Goal: Task Accomplishment & Management: Use online tool/utility

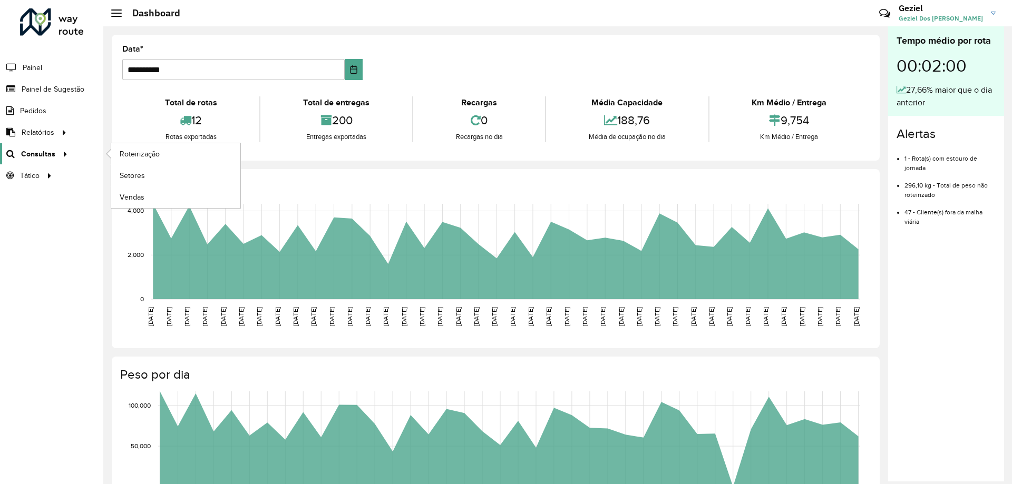
click at [62, 153] on icon at bounding box center [63, 153] width 9 height 16
click at [51, 156] on span "Consultas" at bounding box center [38, 154] width 34 height 11
click at [142, 153] on span "Roteirização" at bounding box center [141, 154] width 43 height 11
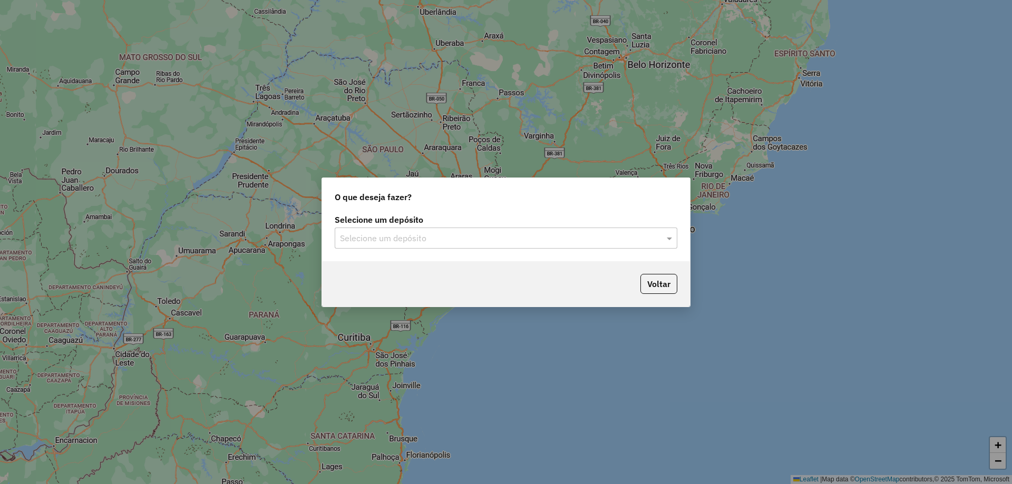
click at [519, 239] on input "text" at bounding box center [495, 238] width 311 height 13
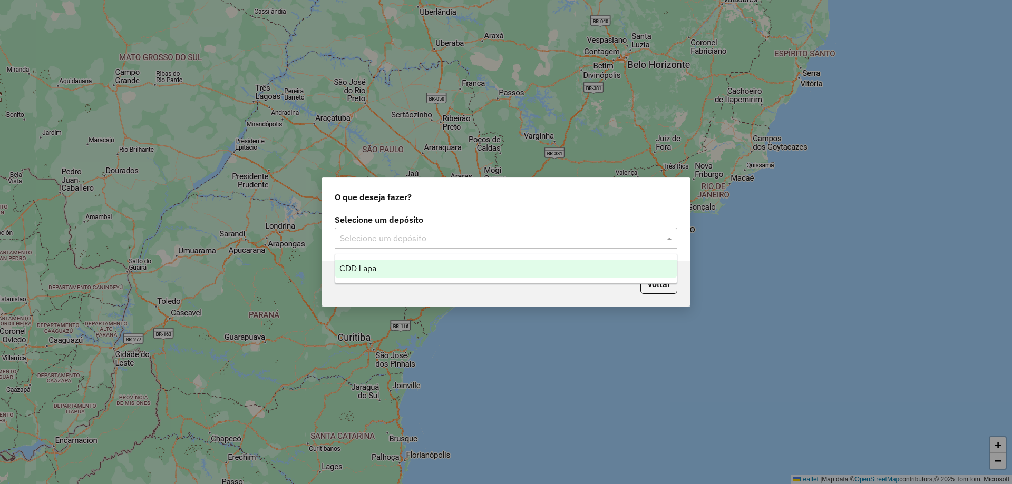
click at [353, 268] on span "CDD Lapa" at bounding box center [357, 268] width 37 height 9
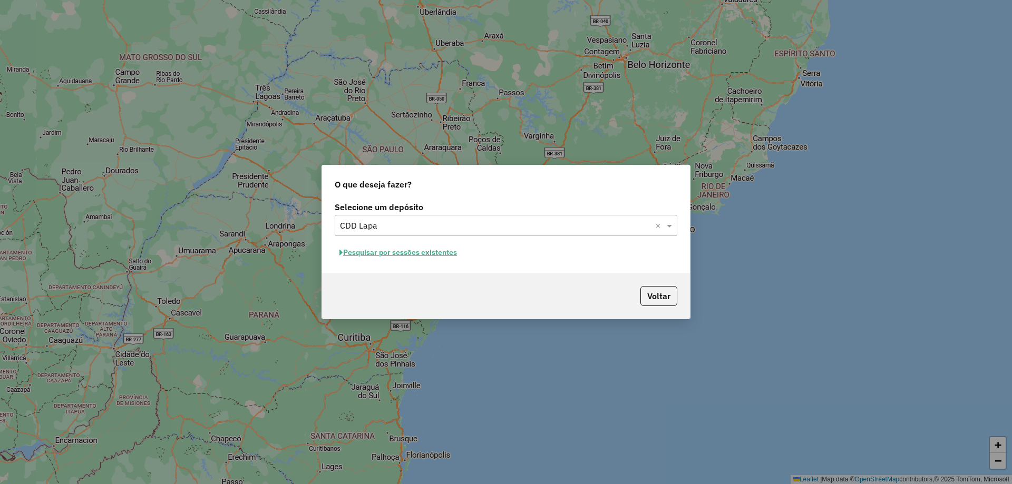
click at [370, 248] on button "Pesquisar por sessões existentes" at bounding box center [398, 252] width 127 height 16
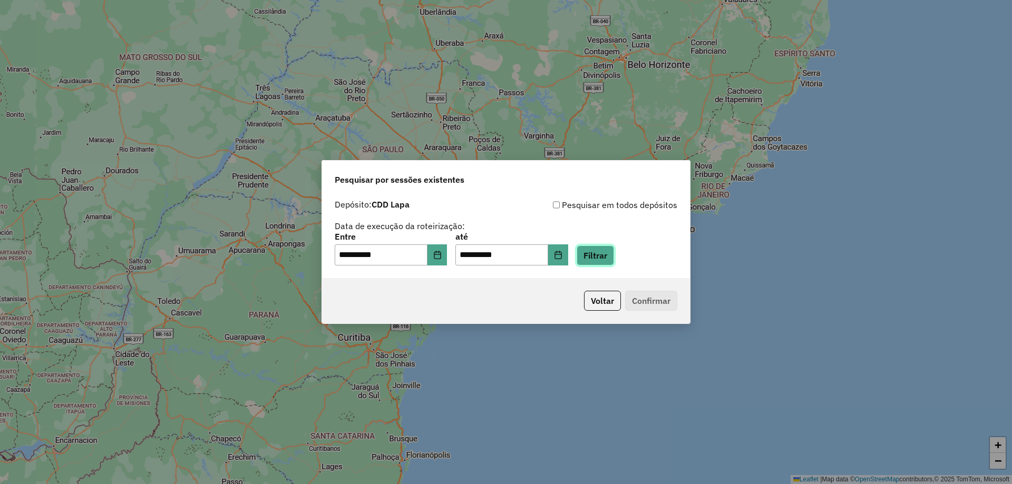
click at [614, 254] on button "Filtrar" at bounding box center [594, 256] width 37 height 20
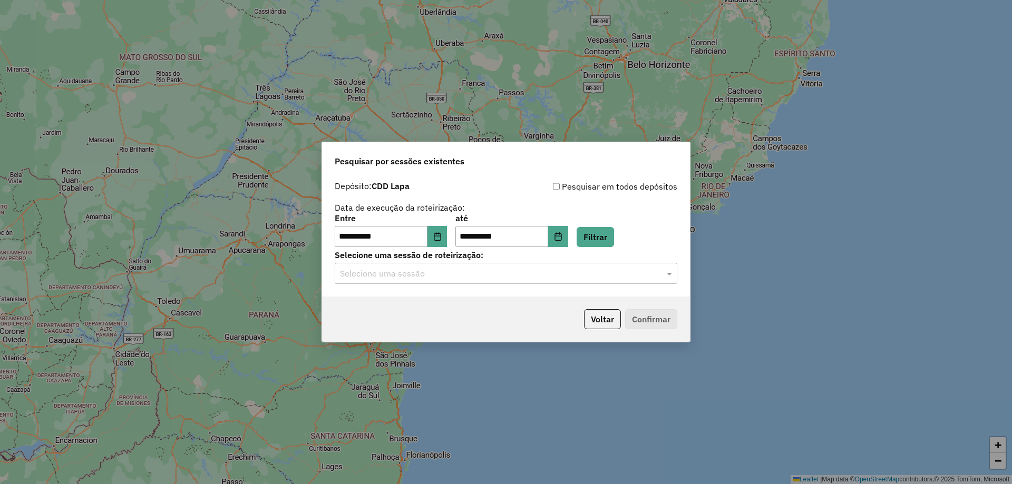
click at [475, 270] on input "text" at bounding box center [495, 274] width 311 height 13
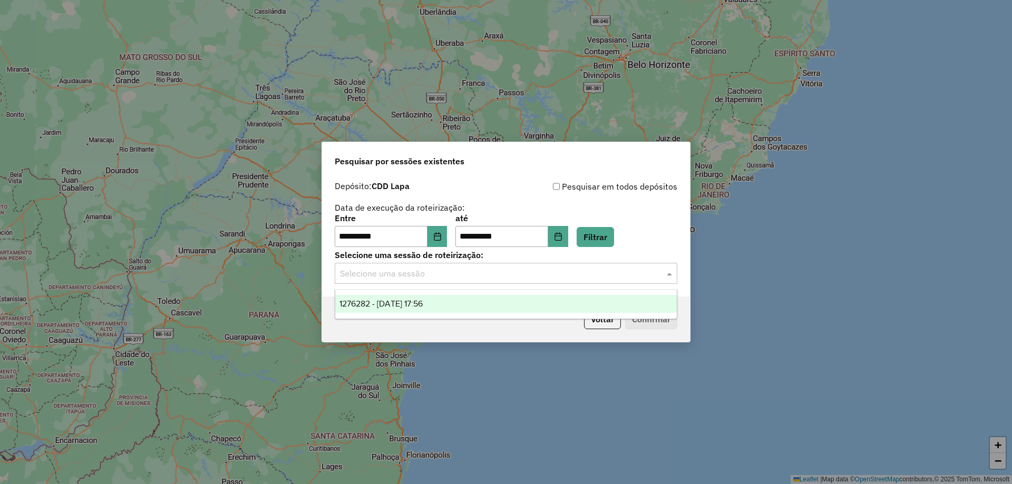
click at [413, 301] on span "1276282 - 16/09/2025 17:56" at bounding box center [380, 303] width 83 height 9
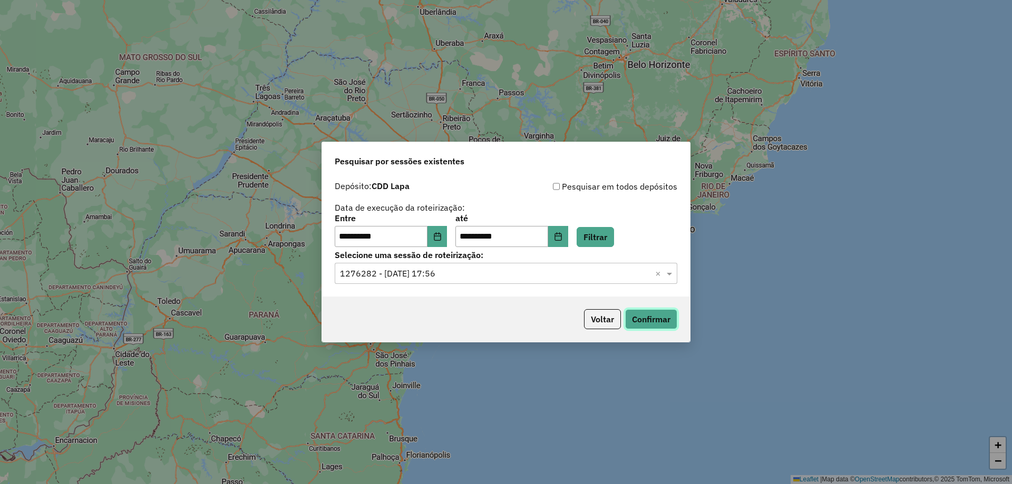
click at [661, 319] on button "Confirmar" at bounding box center [651, 319] width 52 height 20
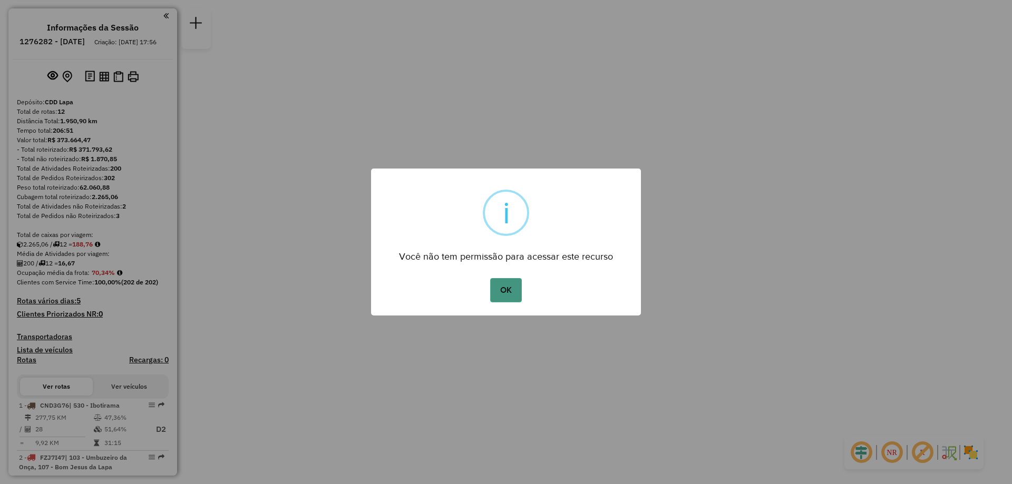
click at [496, 296] on button "OK" at bounding box center [505, 290] width 31 height 24
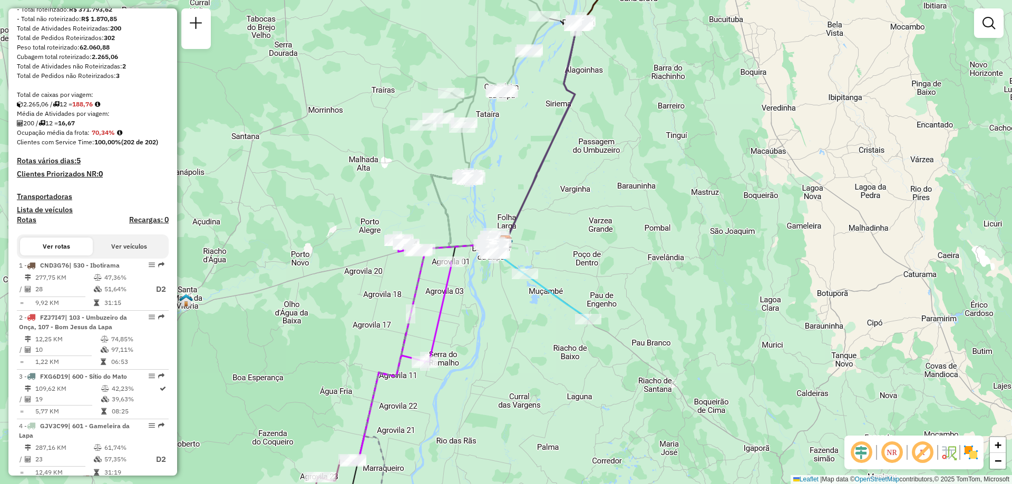
scroll to position [181, 0]
